Goal: Task Accomplishment & Management: Complete application form

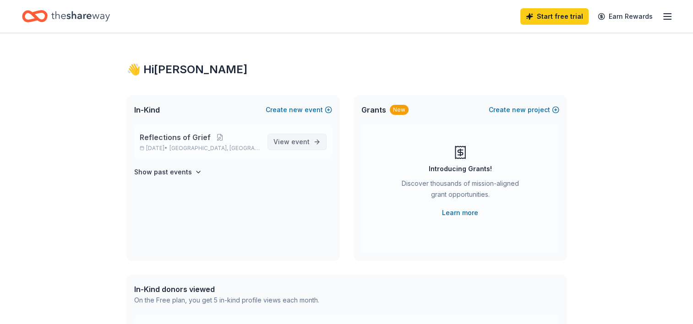
click at [290, 141] on span "View event" at bounding box center [292, 142] width 36 height 11
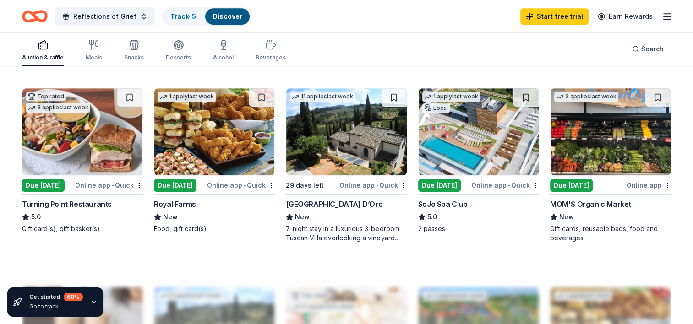
scroll to position [596, 0]
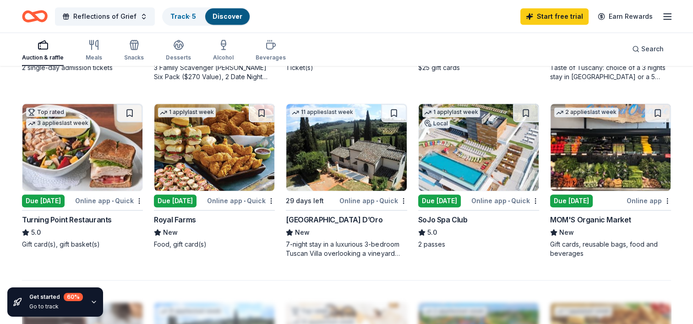
click at [445, 196] on div "Due [DATE]" at bounding box center [439, 201] width 43 height 13
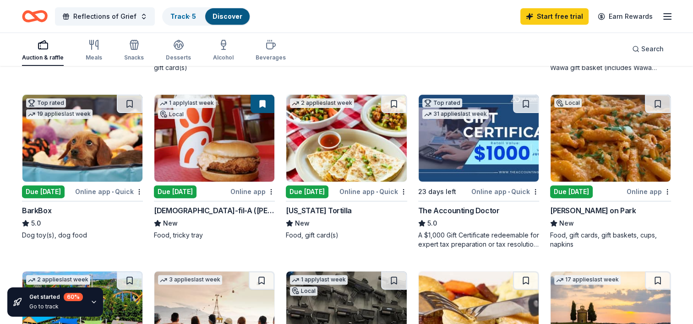
scroll to position [231, 0]
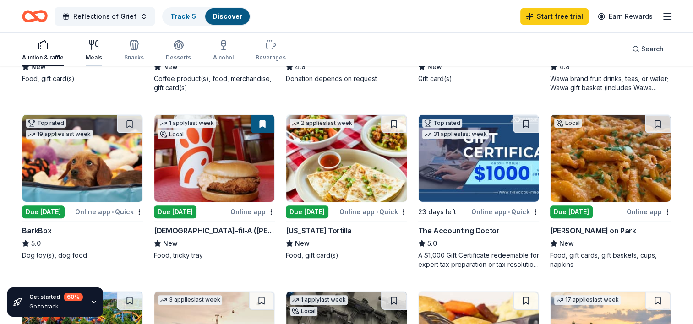
click at [97, 47] on icon "button" at bounding box center [97, 44] width 2 height 9
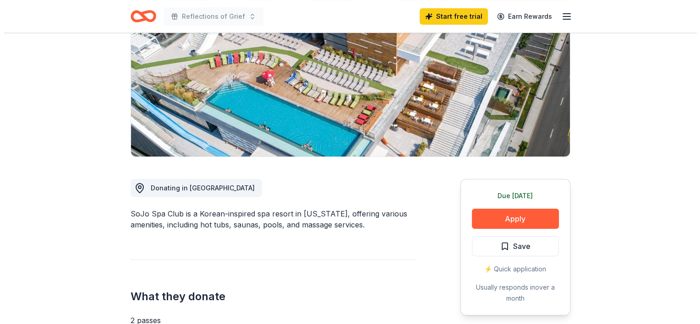
scroll to position [137, 0]
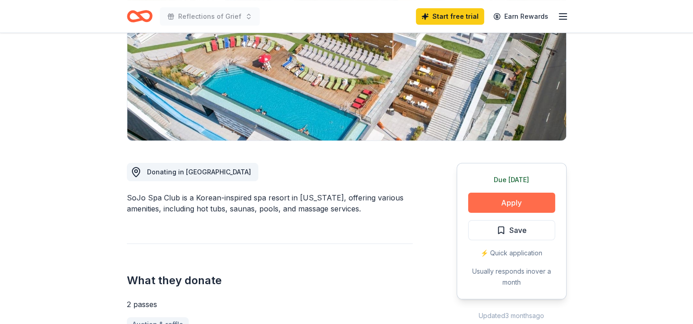
click at [523, 199] on button "Apply" at bounding box center [511, 203] width 87 height 20
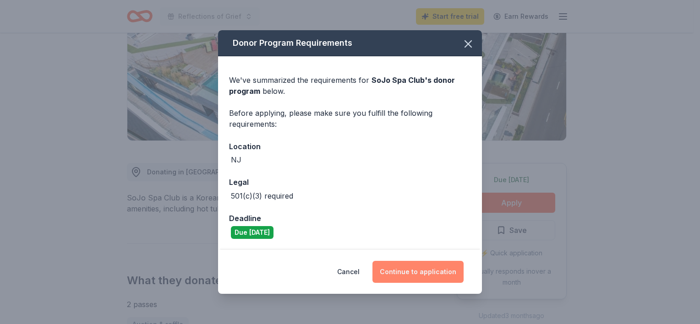
click at [430, 268] on button "Continue to application" at bounding box center [418, 272] width 91 height 22
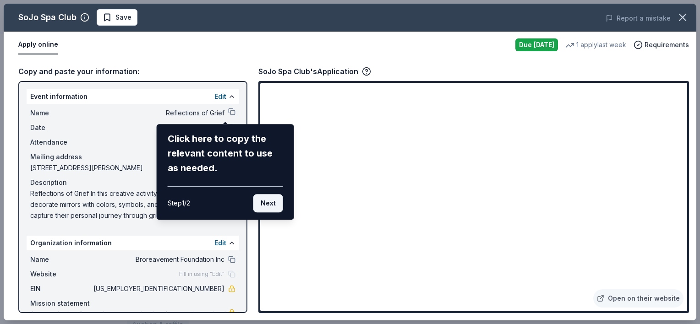
click at [272, 205] on button "Next" at bounding box center [268, 203] width 30 height 18
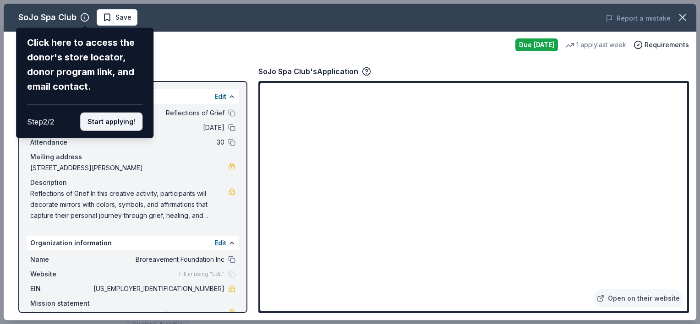
click at [122, 126] on button "Start applying!" at bounding box center [111, 122] width 62 height 18
click at [122, 126] on div "SoJo Spa Club Click here to access the donor's store locator, donor program lin…" at bounding box center [350, 162] width 693 height 317
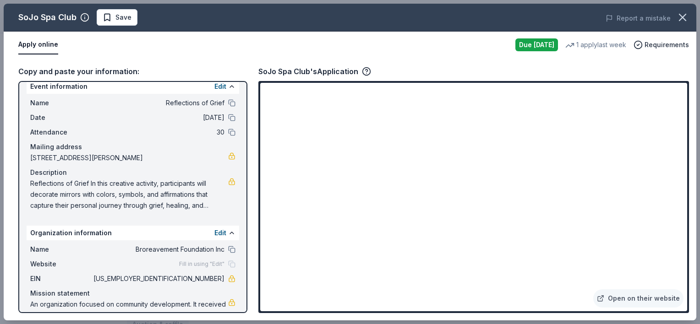
scroll to position [0, 0]
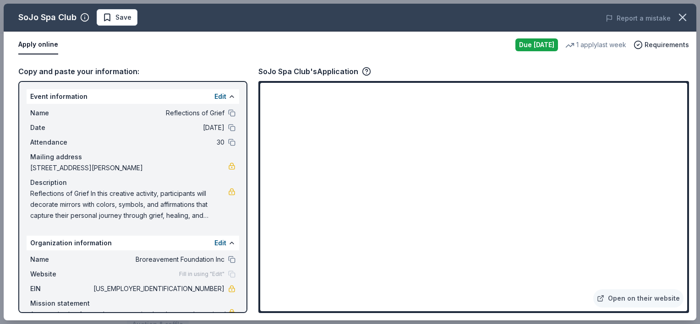
click at [46, 44] on button "Apply online" at bounding box center [38, 44] width 40 height 19
click at [620, 294] on link "Open on their website" at bounding box center [638, 299] width 90 height 18
